Goal: Information Seeking & Learning: Find specific fact

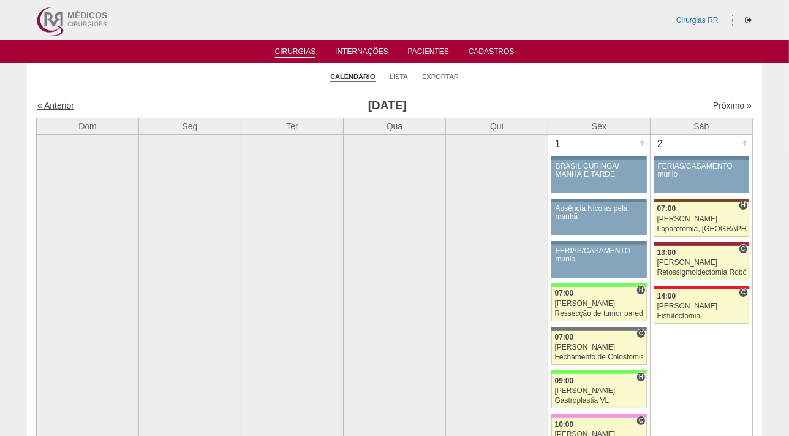
click at [55, 107] on link "« Anterior" at bounding box center [55, 105] width 37 height 10
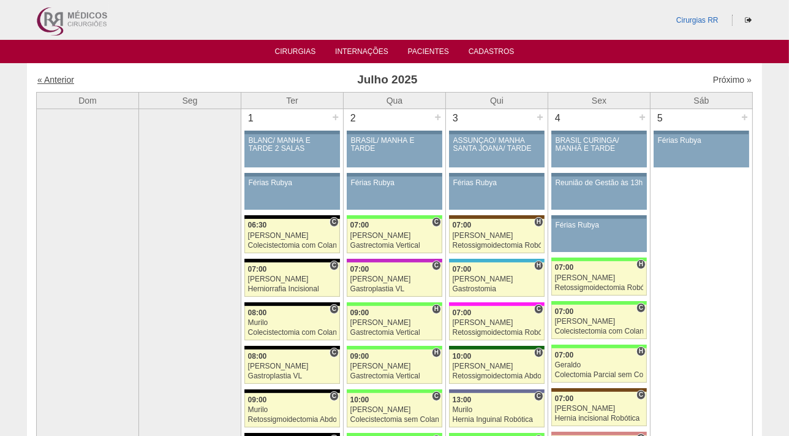
click at [55, 79] on link "« Anterior" at bounding box center [55, 80] width 37 height 10
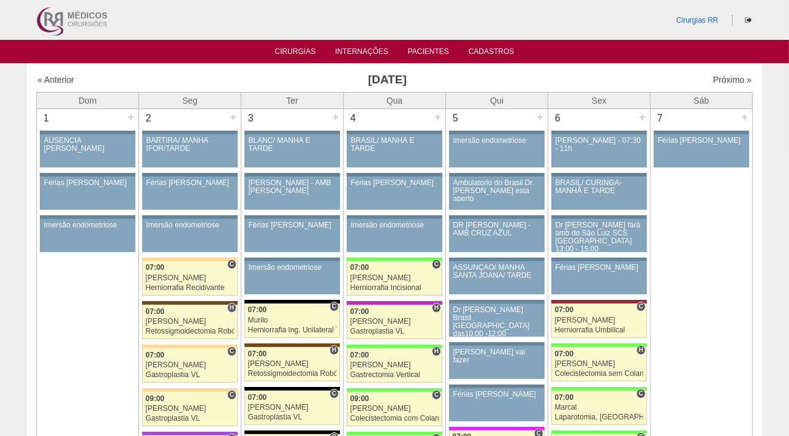
click at [45, 85] on div "« Anterior" at bounding box center [123, 80] width 172 height 12
click at [53, 77] on link "« Anterior" at bounding box center [55, 80] width 37 height 10
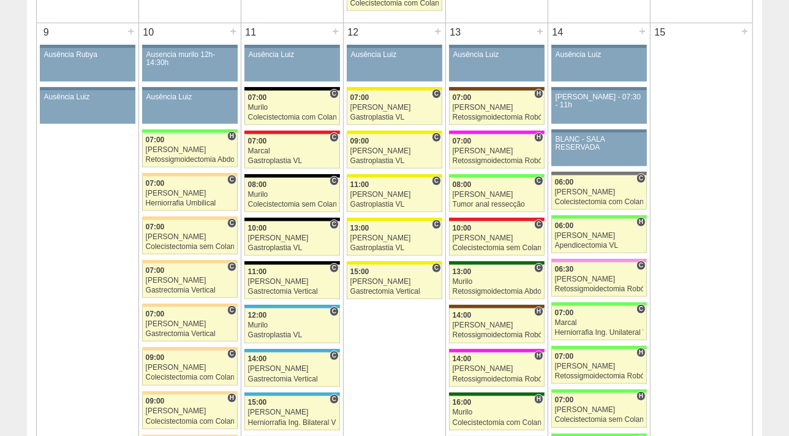
scroll to position [996, 0]
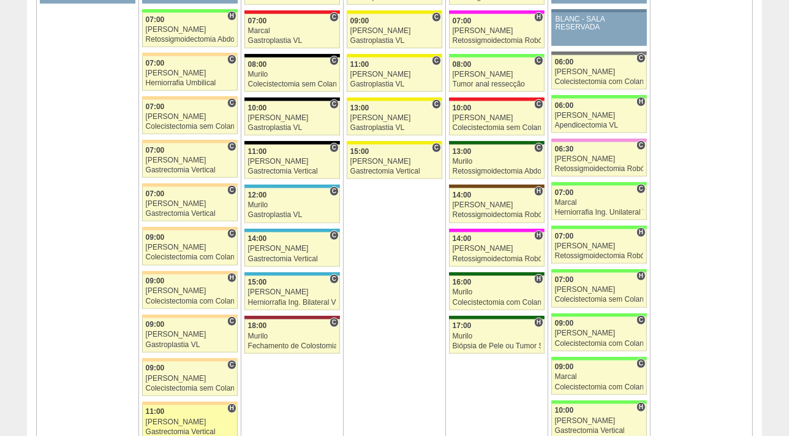
click at [165, 408] on div "11:00" at bounding box center [190, 411] width 89 height 8
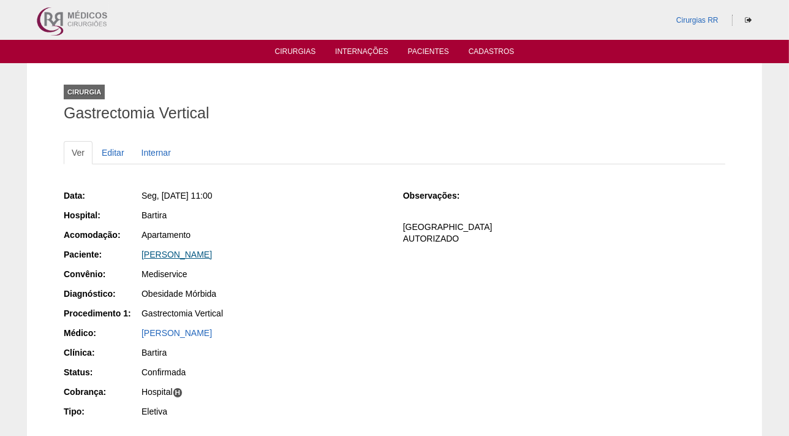
click at [172, 251] on link "[PERSON_NAME]" at bounding box center [177, 254] width 70 height 10
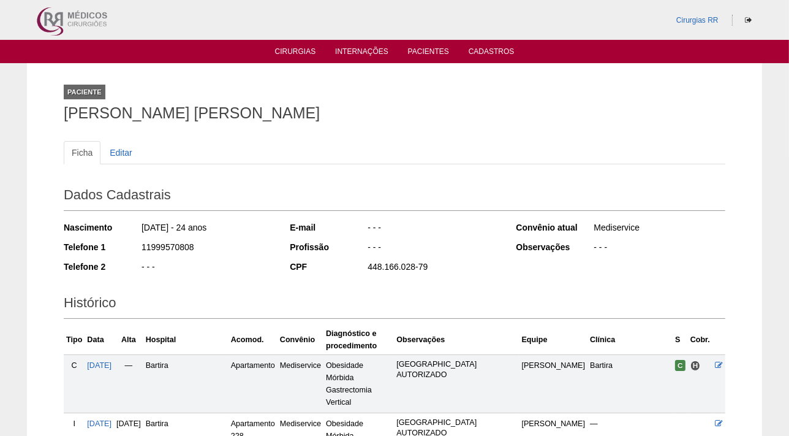
scroll to position [222, 0]
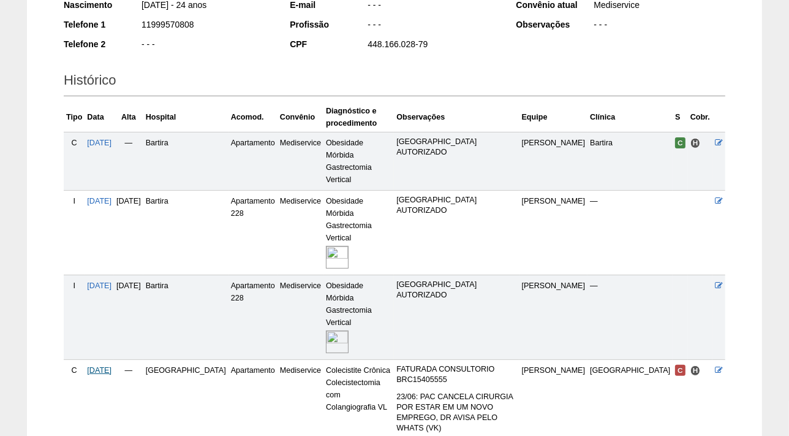
click at [100, 366] on span "23/07/2025" at bounding box center [99, 370] width 25 height 9
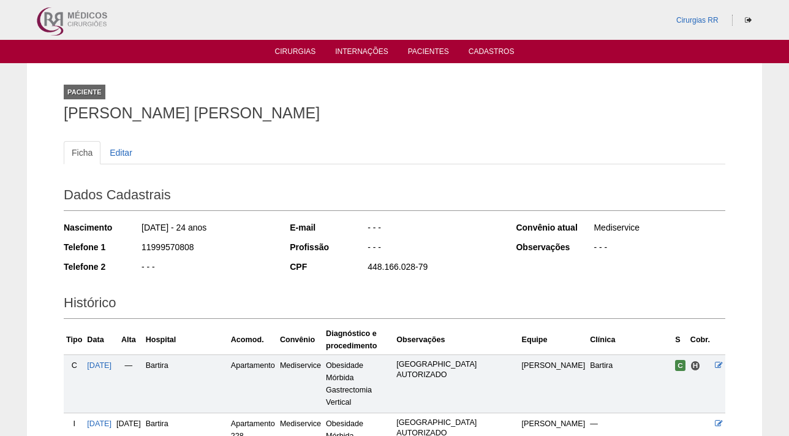
scroll to position [221, 0]
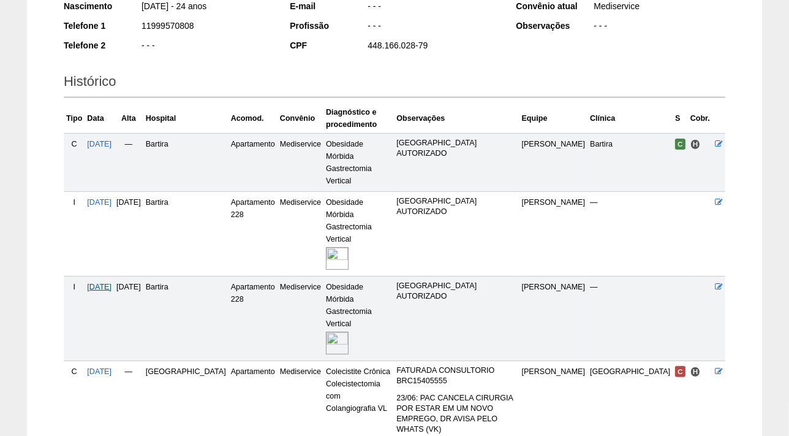
click at [102, 282] on span "[DATE]" at bounding box center [99, 286] width 25 height 9
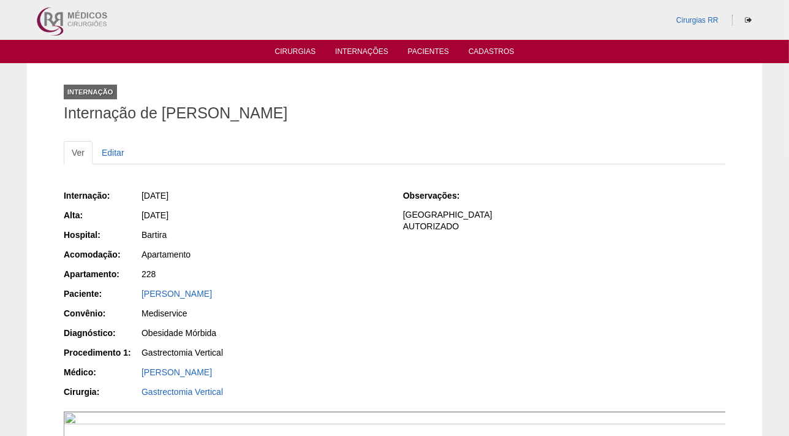
drag, startPoint x: 270, startPoint y: 291, endPoint x: 140, endPoint y: 290, distance: 129.9
click at [140, 290] on div "Paciente: [PERSON_NAME]" at bounding box center [225, 294] width 322 height 15
copy div "Paciente: [PERSON_NAME]"
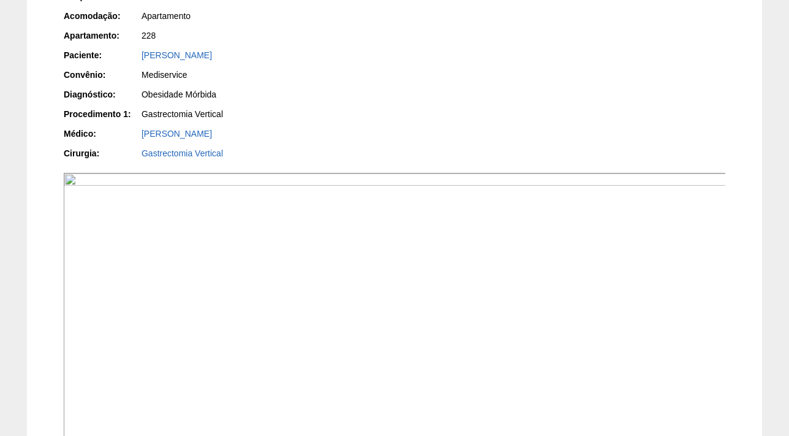
scroll to position [111, 0]
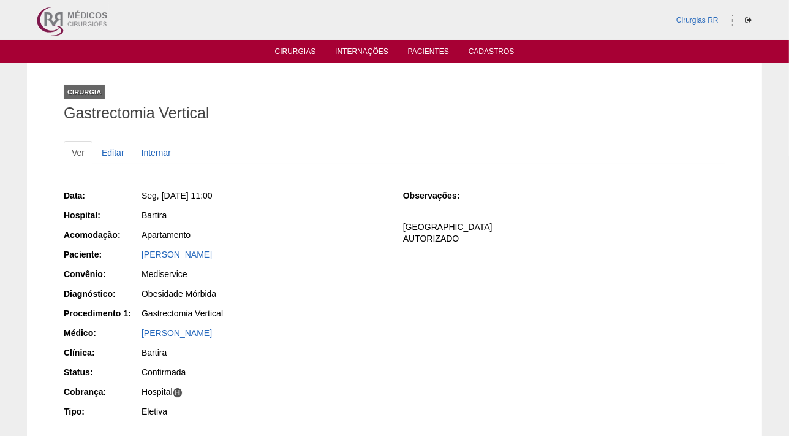
scroll to position [111, 0]
